Goal: Task Accomplishment & Management: Use online tool/utility

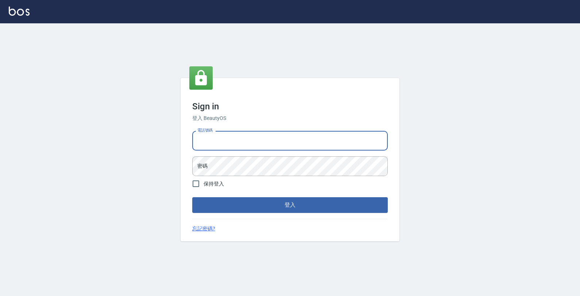
click at [260, 139] on input "電話號碼" at bounding box center [290, 141] width 196 height 20
type input "4265909"
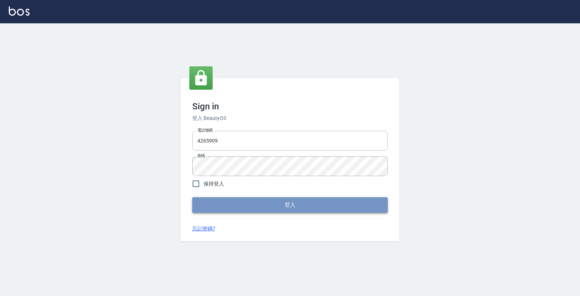
click at [264, 205] on button "登入" at bounding box center [290, 204] width 196 height 15
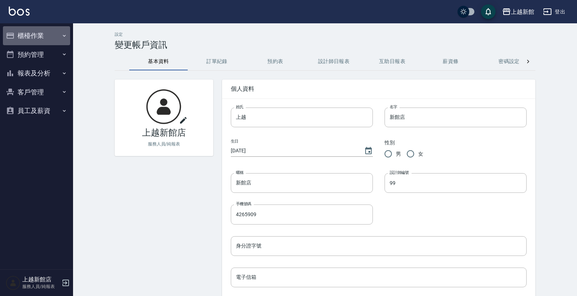
click at [58, 37] on button "櫃檯作業" at bounding box center [36, 35] width 67 height 19
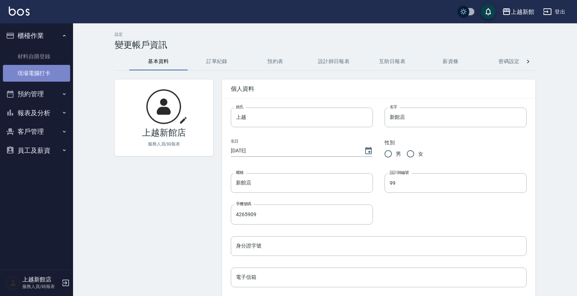
click at [47, 72] on link "現場電腦打卡" at bounding box center [36, 73] width 67 height 17
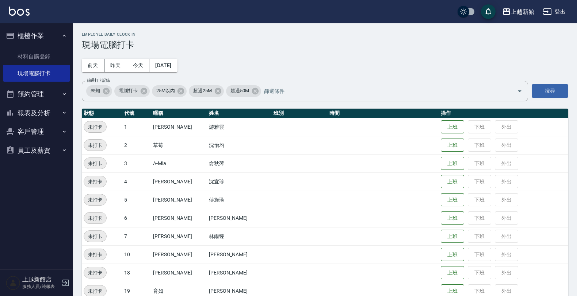
scroll to position [91, 0]
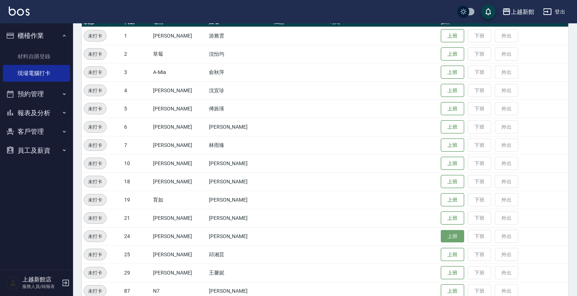
click at [446, 240] on button "上班" at bounding box center [452, 236] width 23 height 13
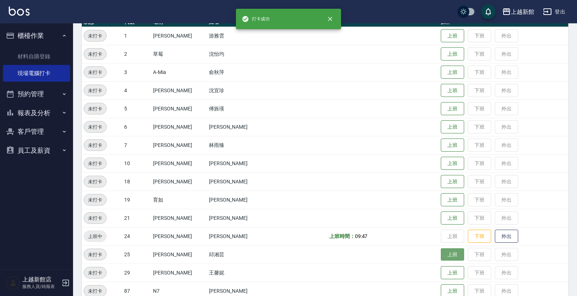
click at [447, 254] on button "上班" at bounding box center [452, 255] width 23 height 13
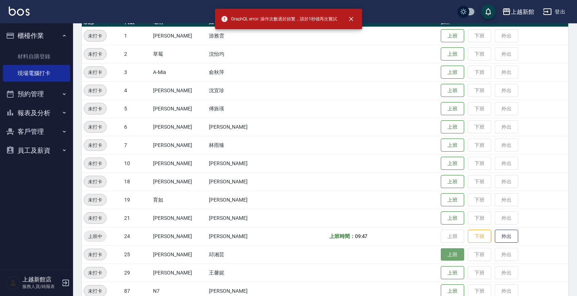
click at [441, 256] on button "上班" at bounding box center [452, 255] width 23 height 13
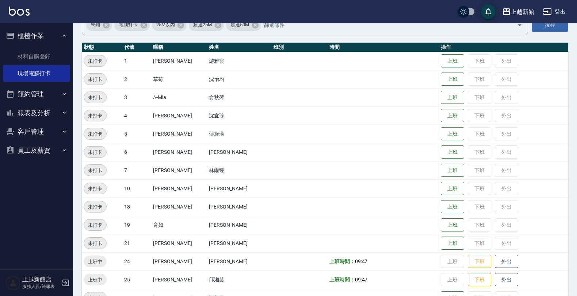
scroll to position [0, 0]
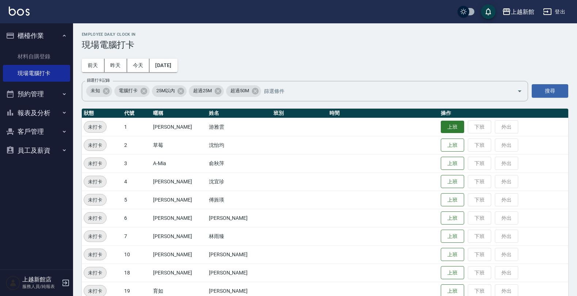
click at [441, 124] on button "上班" at bounding box center [452, 127] width 23 height 13
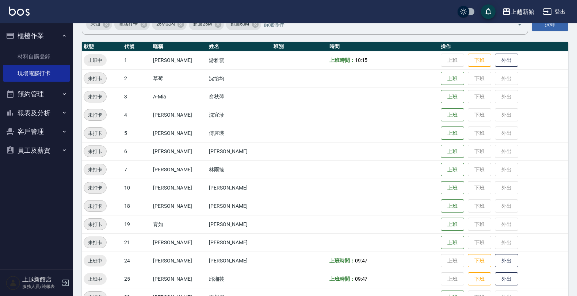
scroll to position [46, 0]
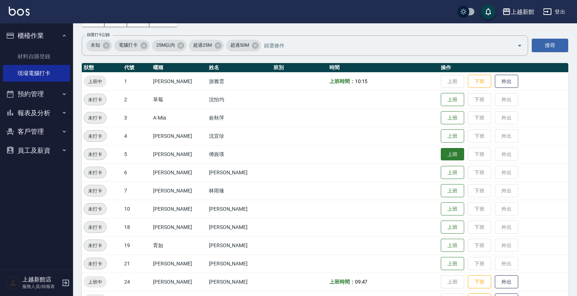
click at [441, 154] on button "上班" at bounding box center [452, 154] width 23 height 13
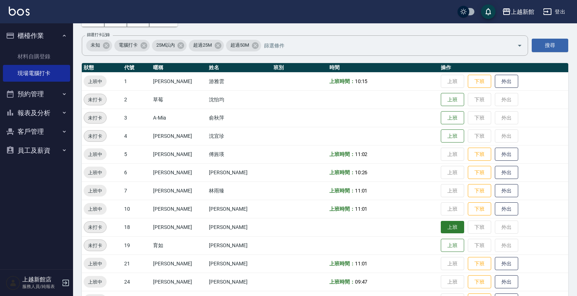
click at [444, 228] on button "上班" at bounding box center [452, 227] width 23 height 13
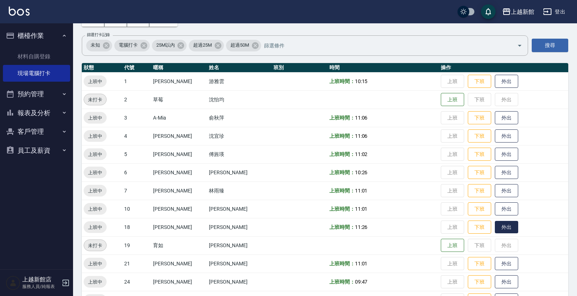
click at [500, 228] on button "外出" at bounding box center [506, 227] width 23 height 13
click at [499, 212] on button "外出" at bounding box center [506, 209] width 23 height 13
click at [500, 214] on button "歸來" at bounding box center [506, 209] width 23 height 13
click at [500, 211] on button "外出" at bounding box center [506, 209] width 23 height 13
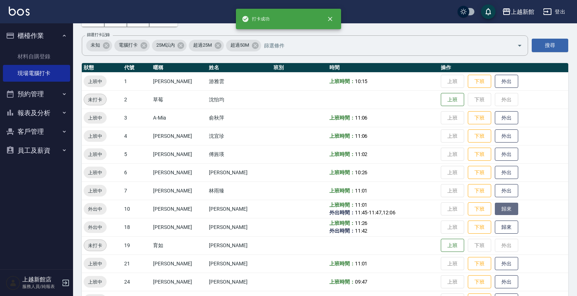
click at [500, 211] on button "歸來" at bounding box center [506, 209] width 23 height 13
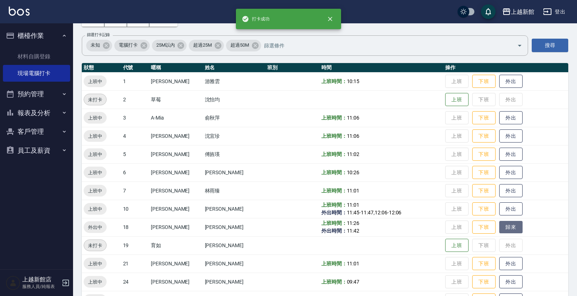
click at [499, 227] on button "歸來" at bounding box center [510, 227] width 23 height 13
